Goal: Task Accomplishment & Management: Use online tool/utility

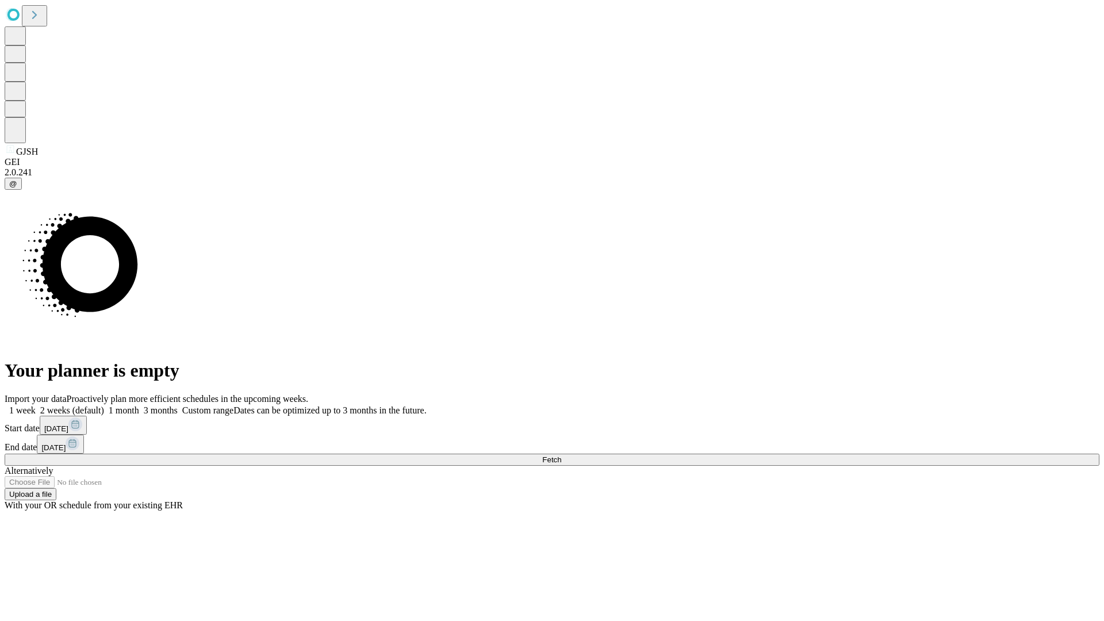
click at [561, 456] on span "Fetch" at bounding box center [551, 460] width 19 height 9
